Goal: Transaction & Acquisition: Purchase product/service

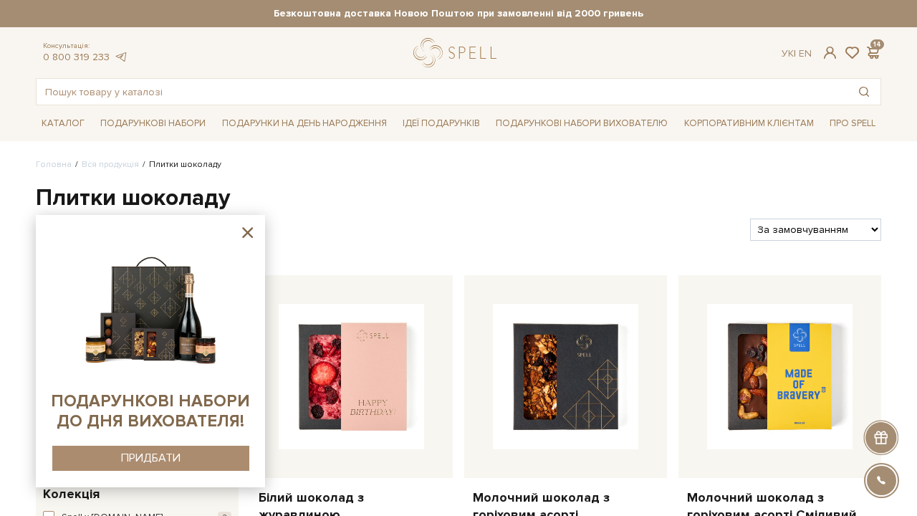
click at [263, 234] on sys-container-static at bounding box center [150, 351] width 229 height 272
click at [249, 233] on icon at bounding box center [248, 232] width 18 height 18
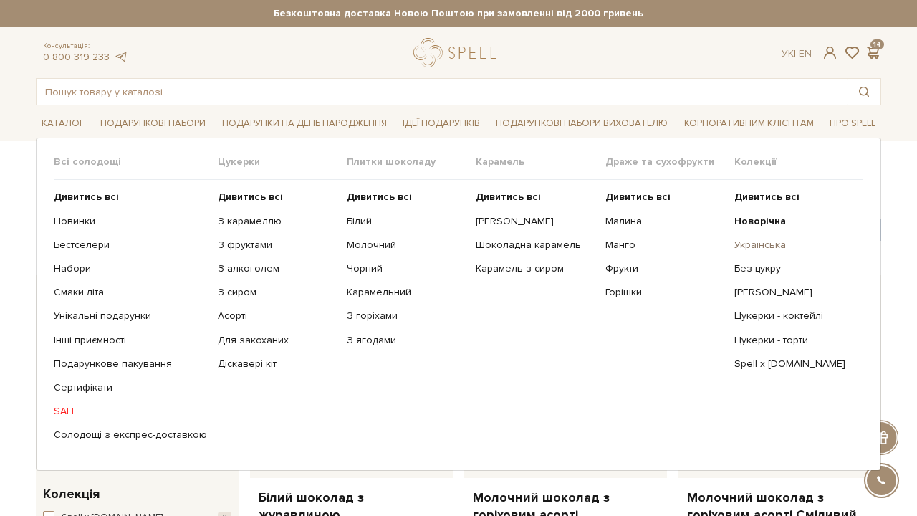
click at [739, 242] on link "Українська" at bounding box center [793, 245] width 118 height 13
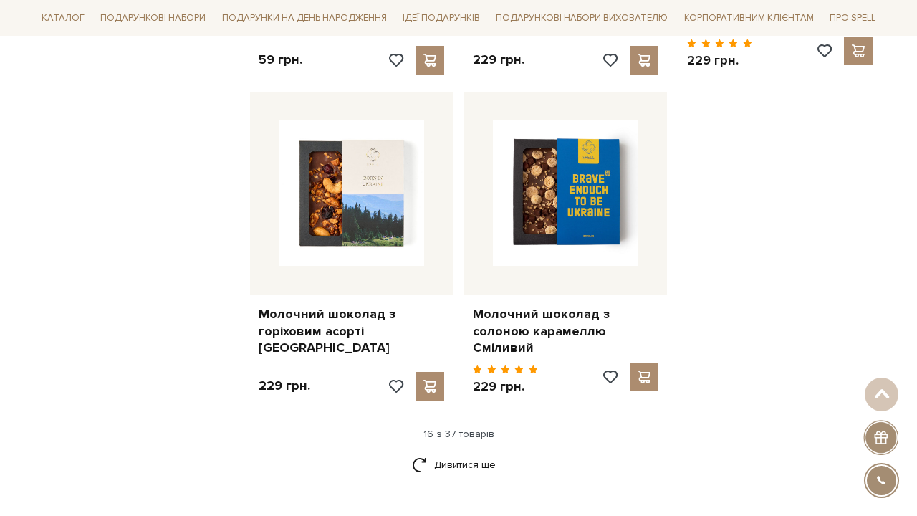
scroll to position [1741, 0]
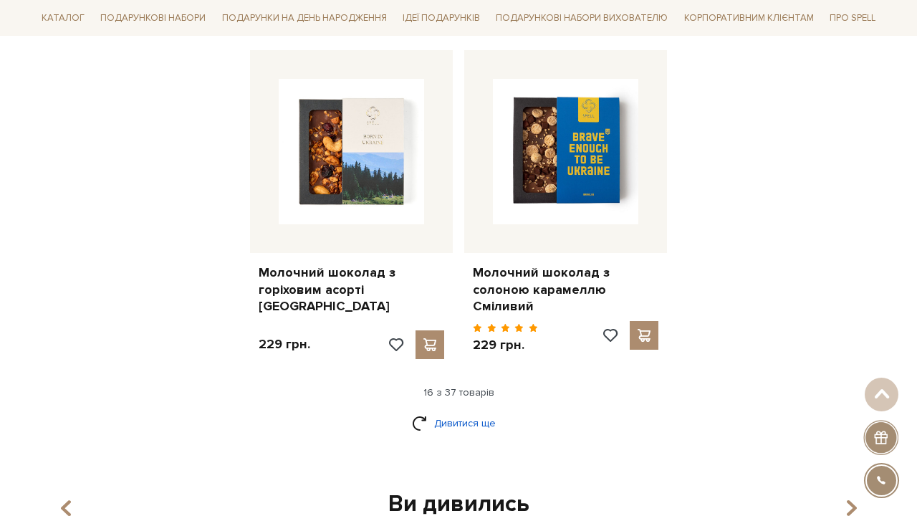
click at [474, 410] on link "Дивитися ще" at bounding box center [458, 422] width 93 height 25
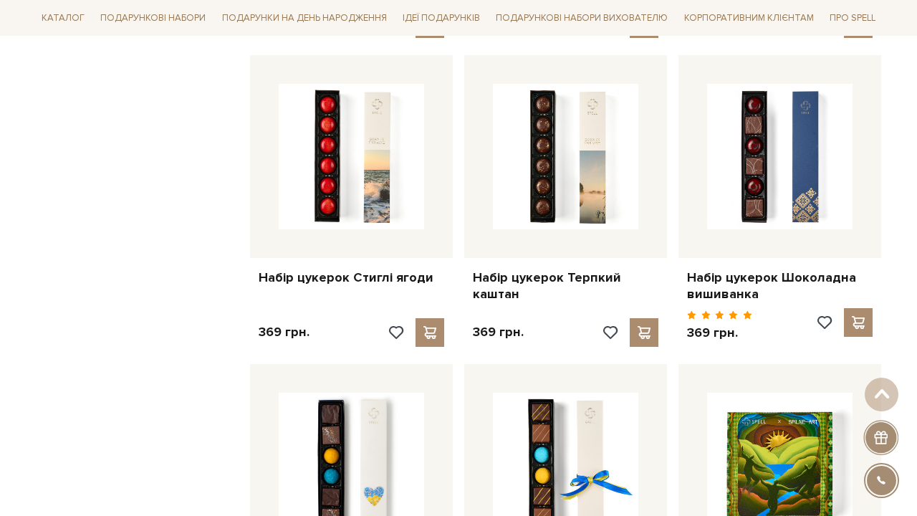
scroll to position [2706, 0]
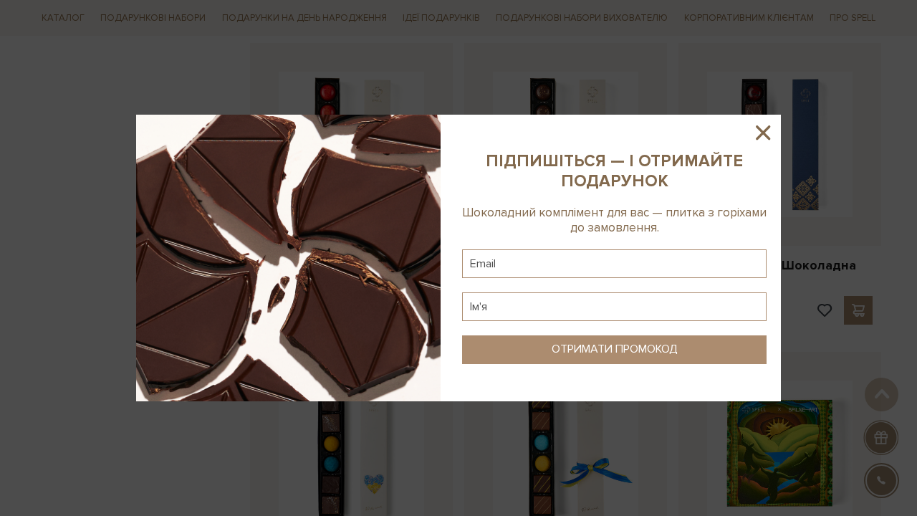
click at [757, 127] on icon at bounding box center [763, 132] width 14 height 14
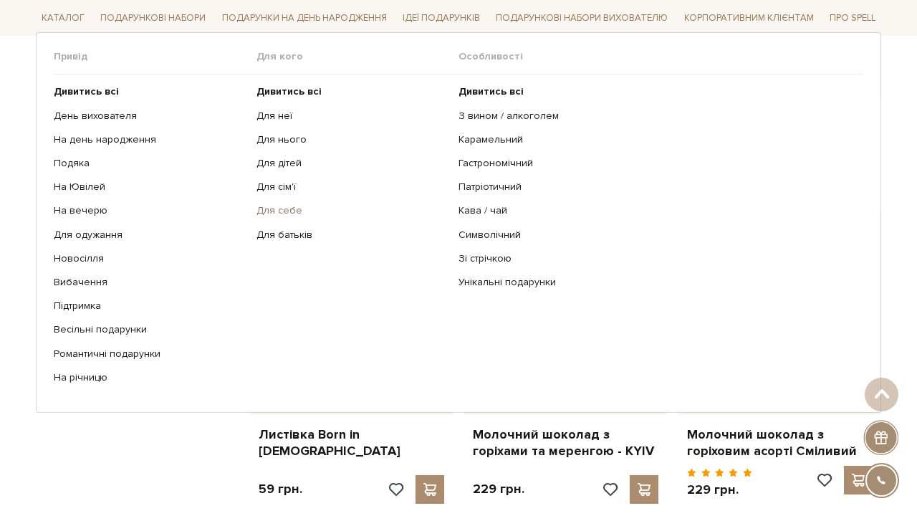
scroll to position [676, 0]
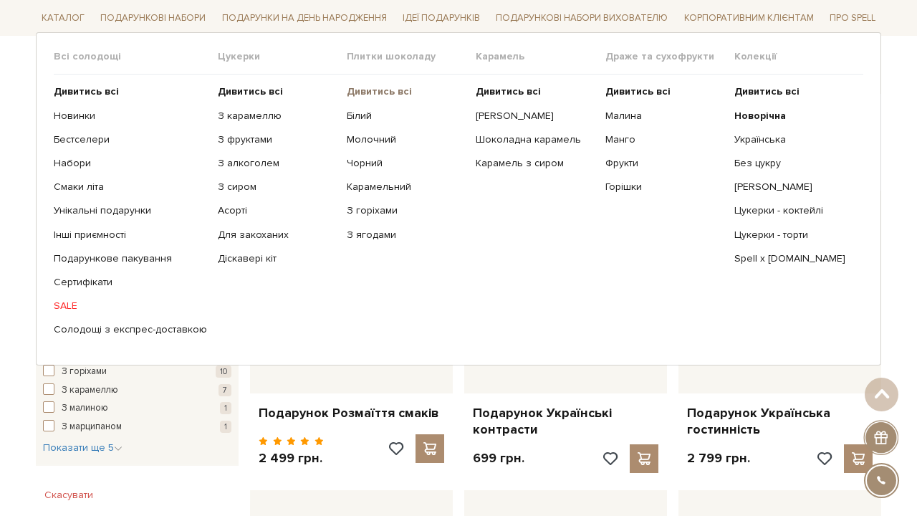
click at [347, 92] on b "Дивитись всі" at bounding box center [379, 91] width 65 height 12
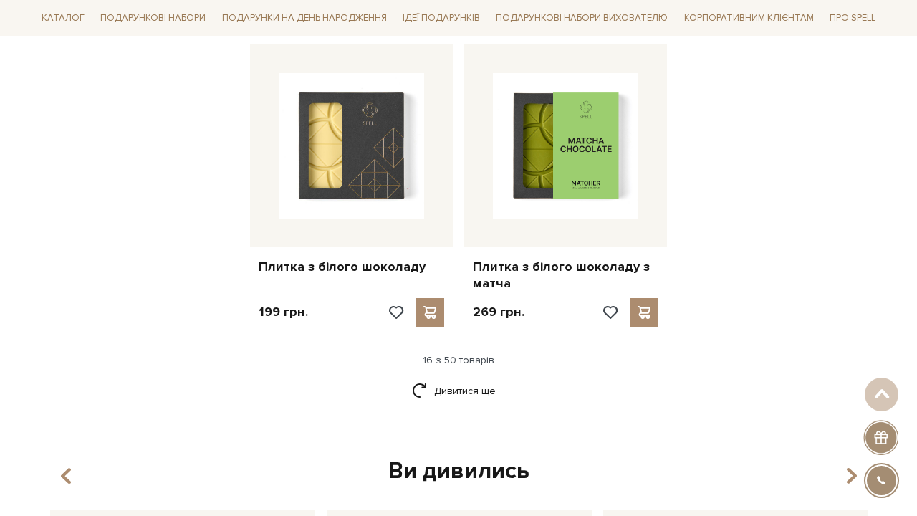
scroll to position [1870, 0]
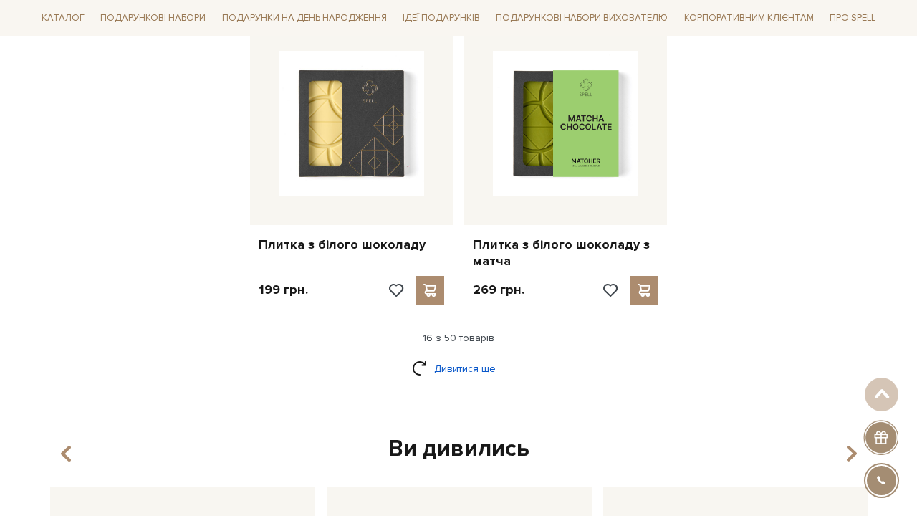
click at [471, 356] on link "Дивитися ще" at bounding box center [458, 368] width 93 height 25
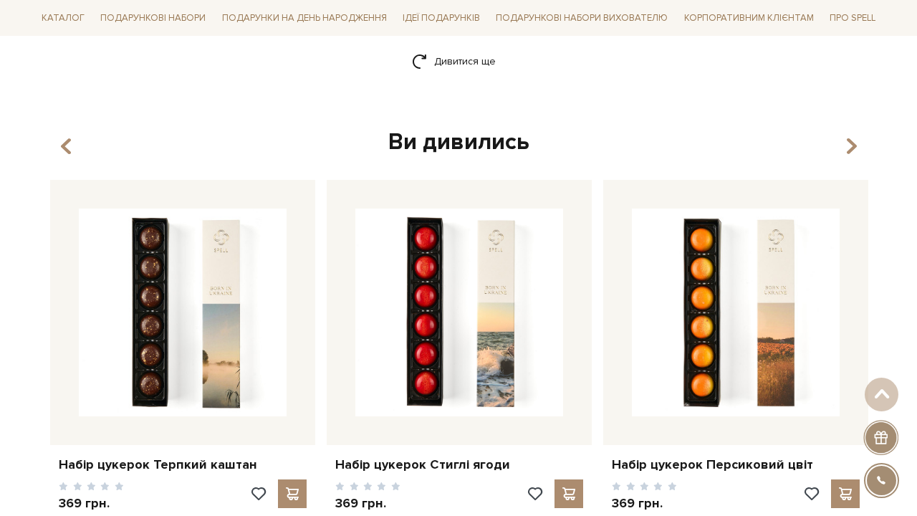
scroll to position [3698, 0]
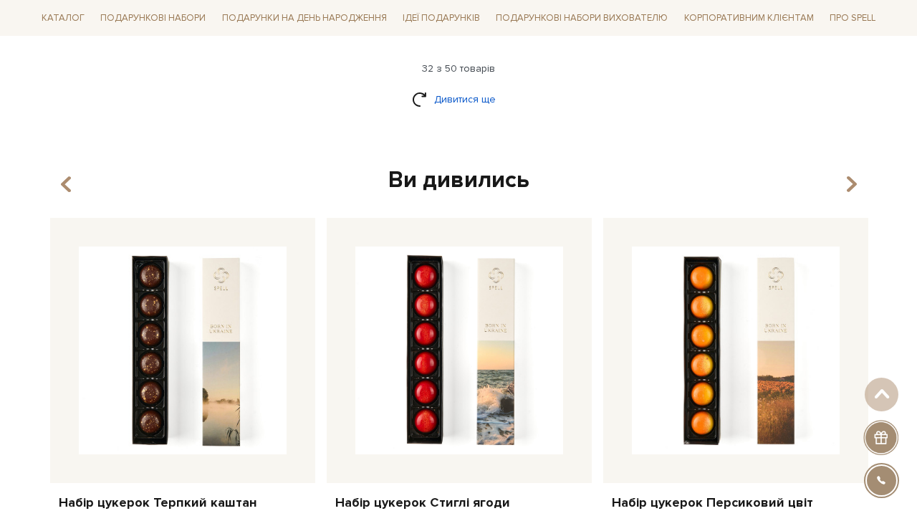
click at [432, 87] on link "Дивитися ще" at bounding box center [458, 99] width 93 height 25
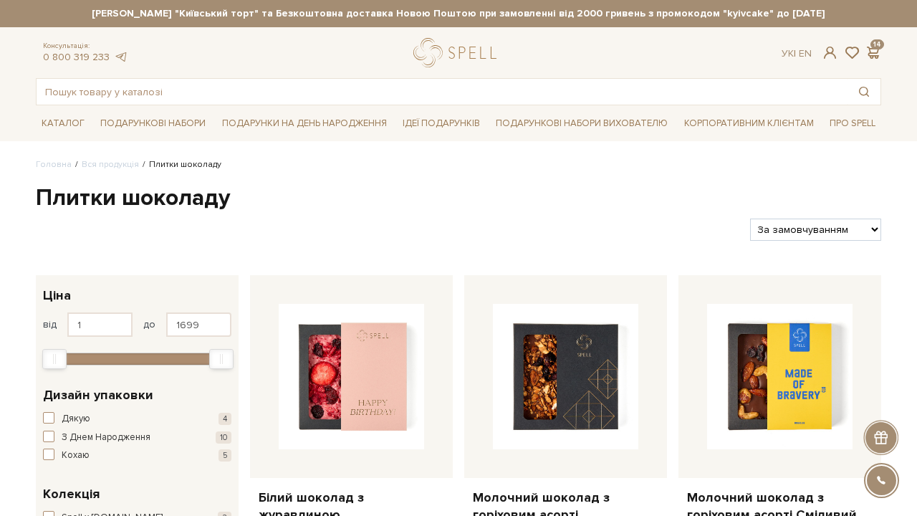
scroll to position [-1, 0]
click at [207, 92] on input "text" at bounding box center [442, 92] width 811 height 26
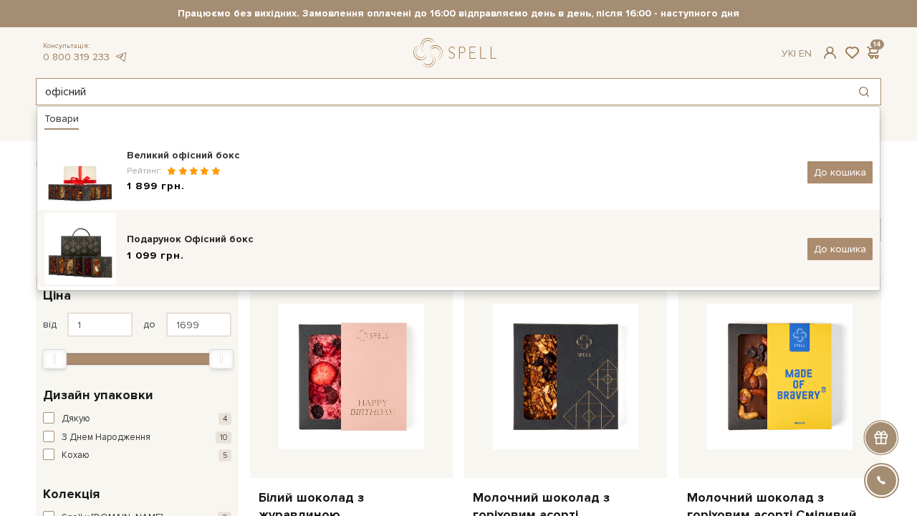
type input "офісний"
click at [270, 246] on div "Подарунок Офісний бокс" at bounding box center [462, 239] width 670 height 14
